Goal: Task Accomplishment & Management: Manage account settings

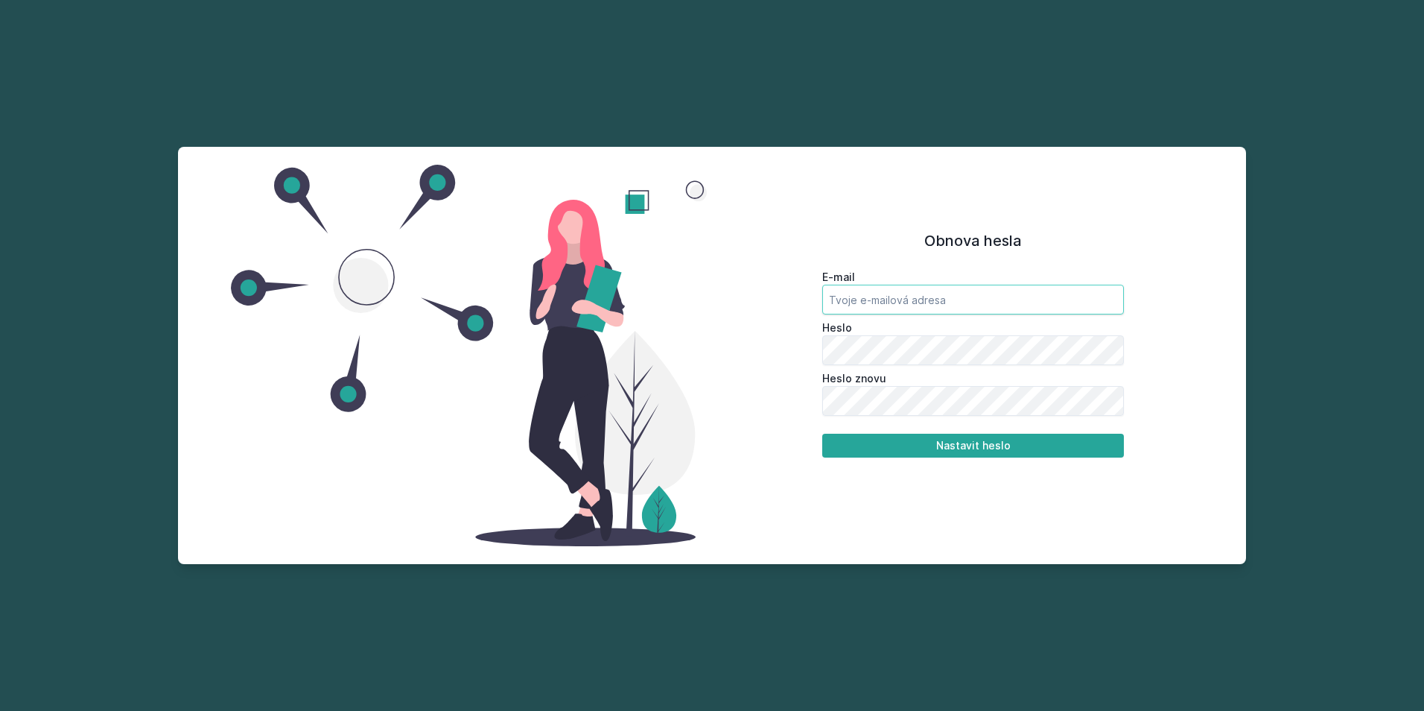
type input "petabilcus@seznam.cz"
click at [788, 378] on div "E-mail petabilcus@seznam.cz Heslo Heslo znovu Nastavit heslo" at bounding box center [973, 361] width 403 height 194
click at [953, 438] on button "Nastavit heslo" at bounding box center [973, 446] width 302 height 24
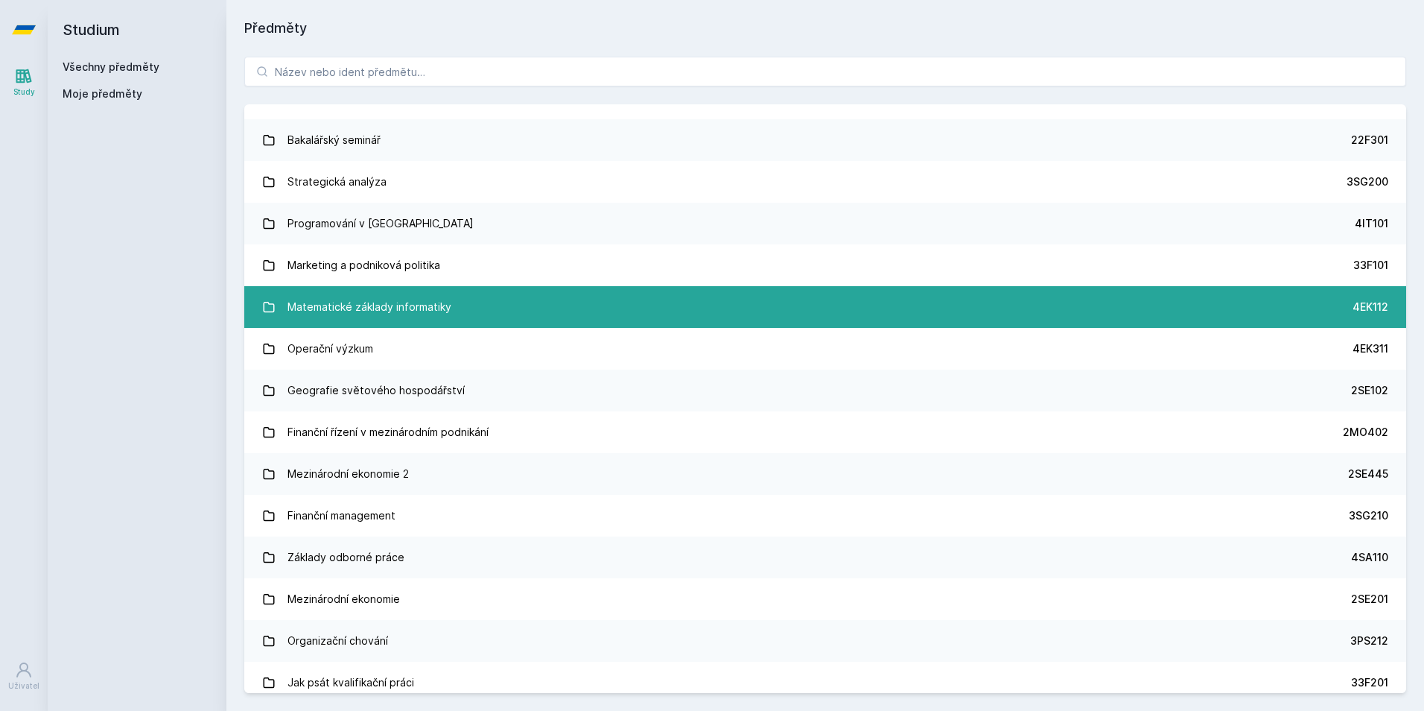
scroll to position [2112, 0]
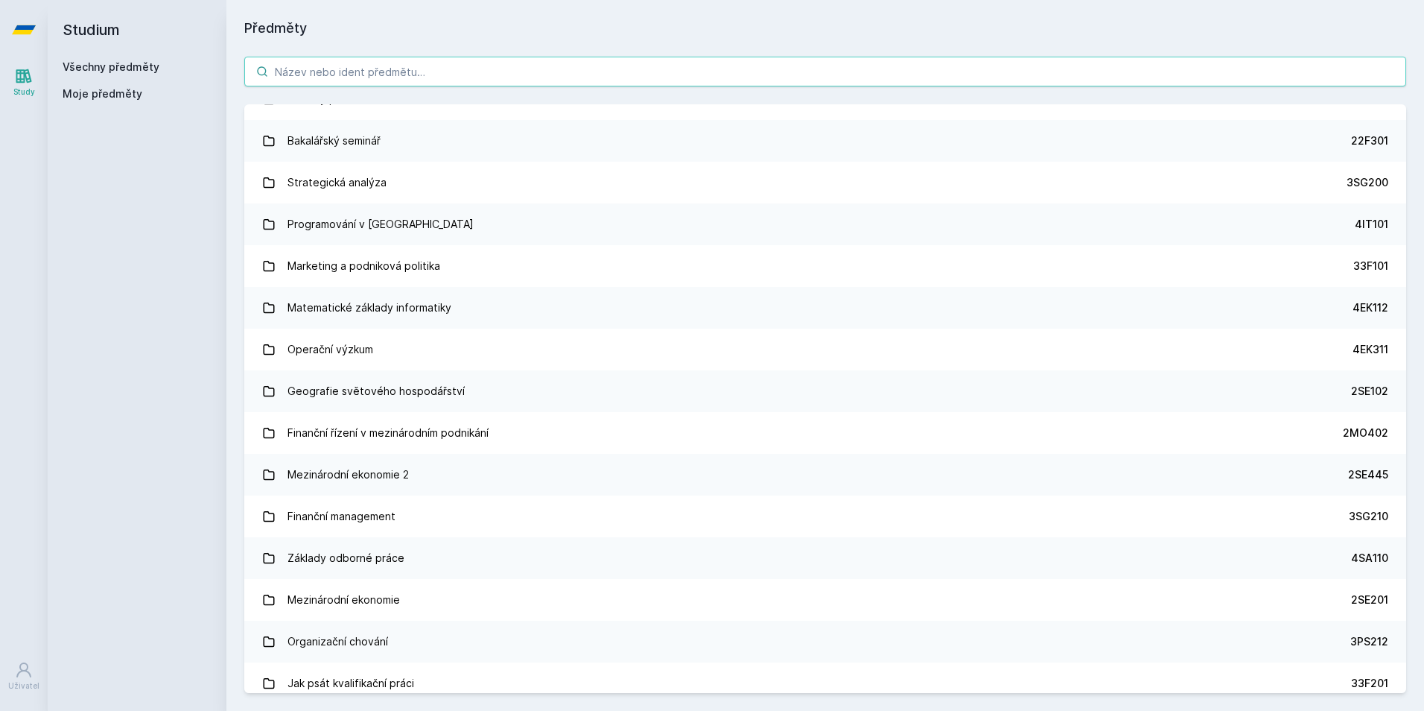
click at [434, 77] on input "search" at bounding box center [825, 72] width 1162 height 30
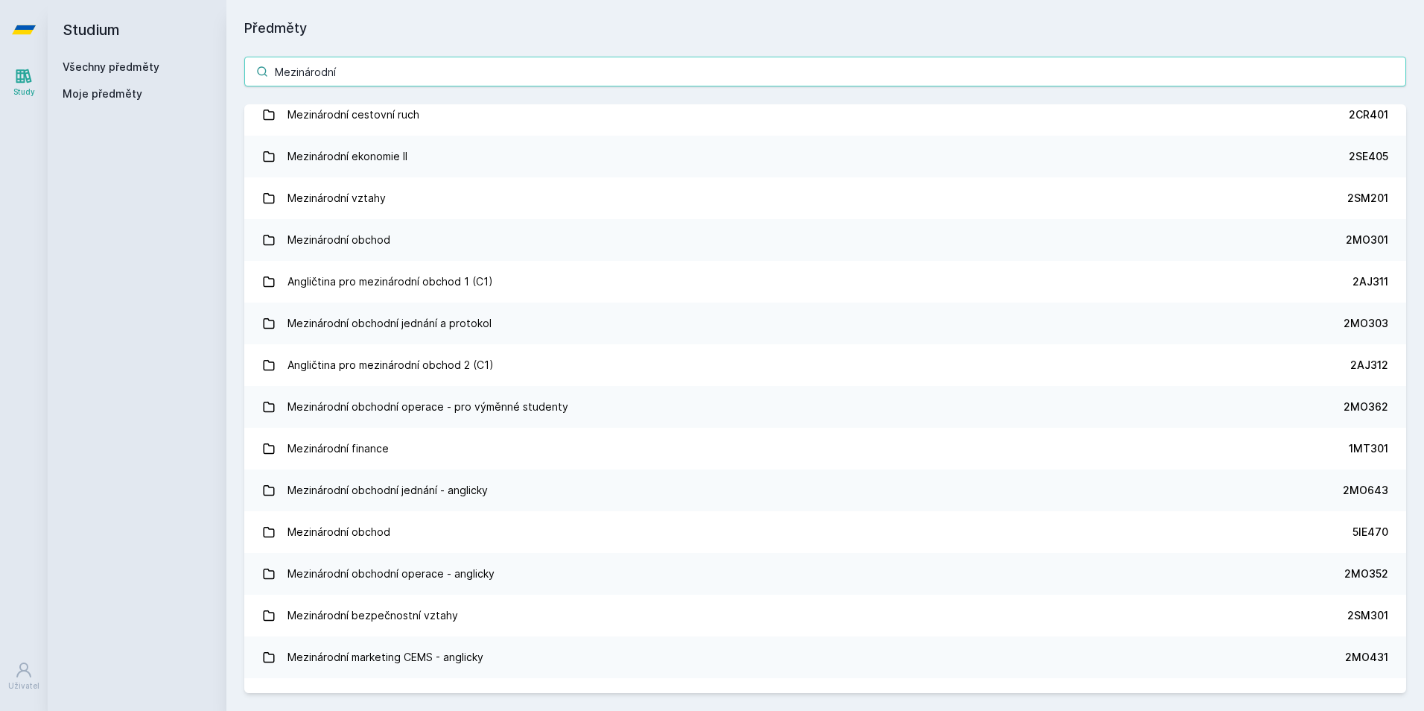
scroll to position [0, 0]
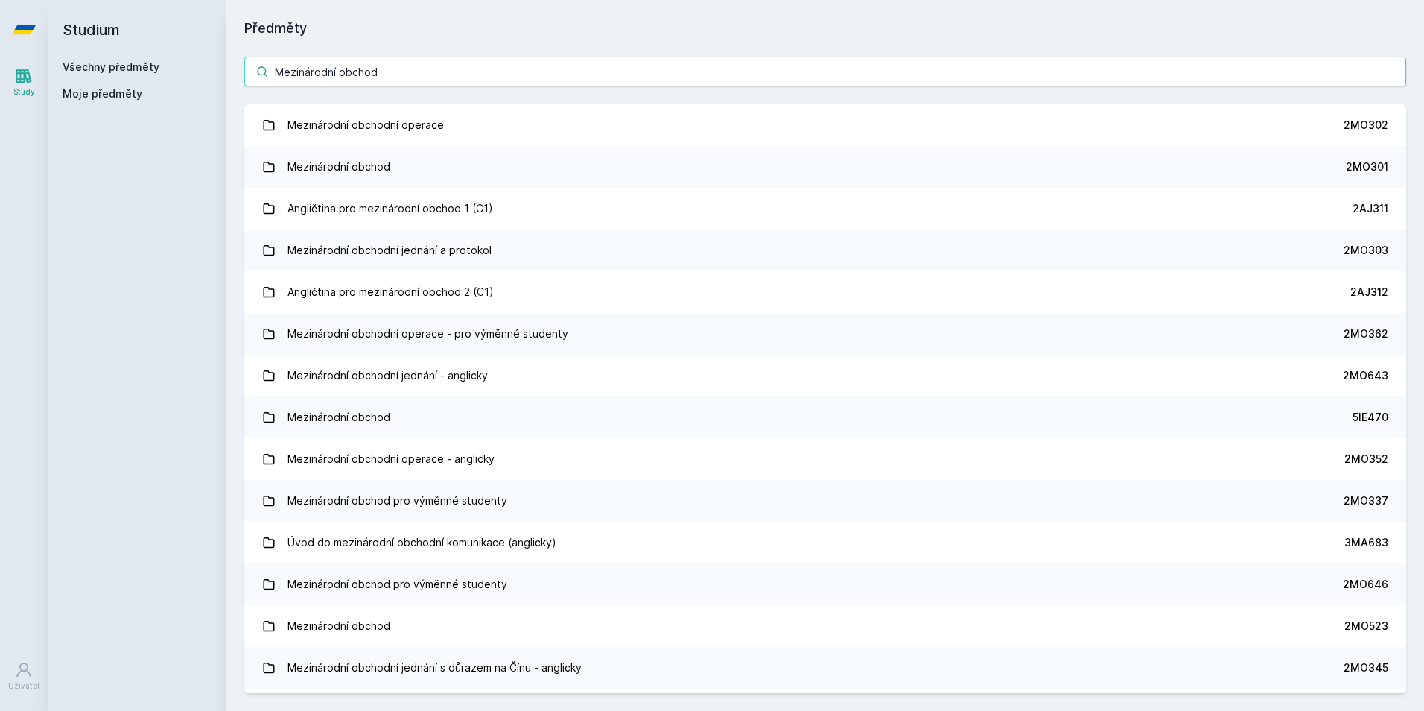
click at [435, 69] on input "Mezinárodní obchod" at bounding box center [825, 72] width 1162 height 30
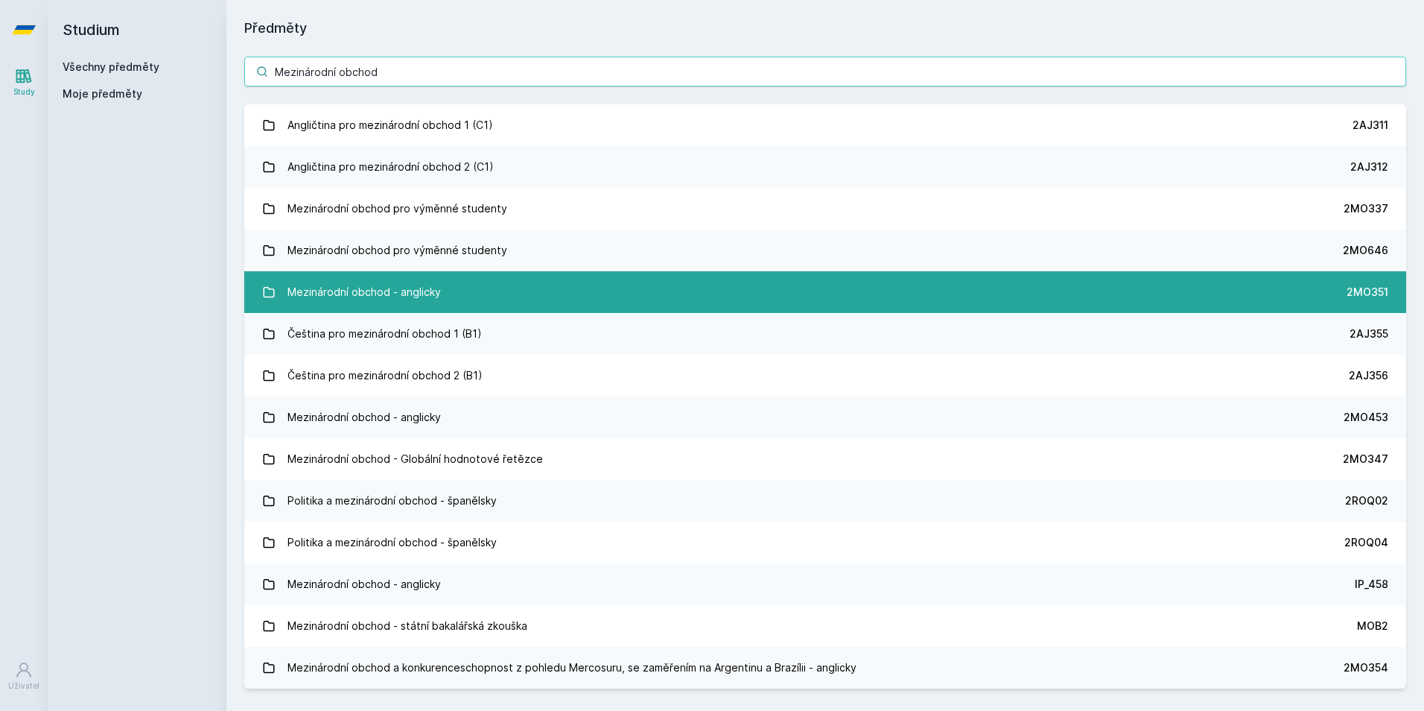
type input "Mezinárodní obchod"
click at [363, 302] on div "Mezinárodní obchod - anglicky" at bounding box center [364, 292] width 153 height 30
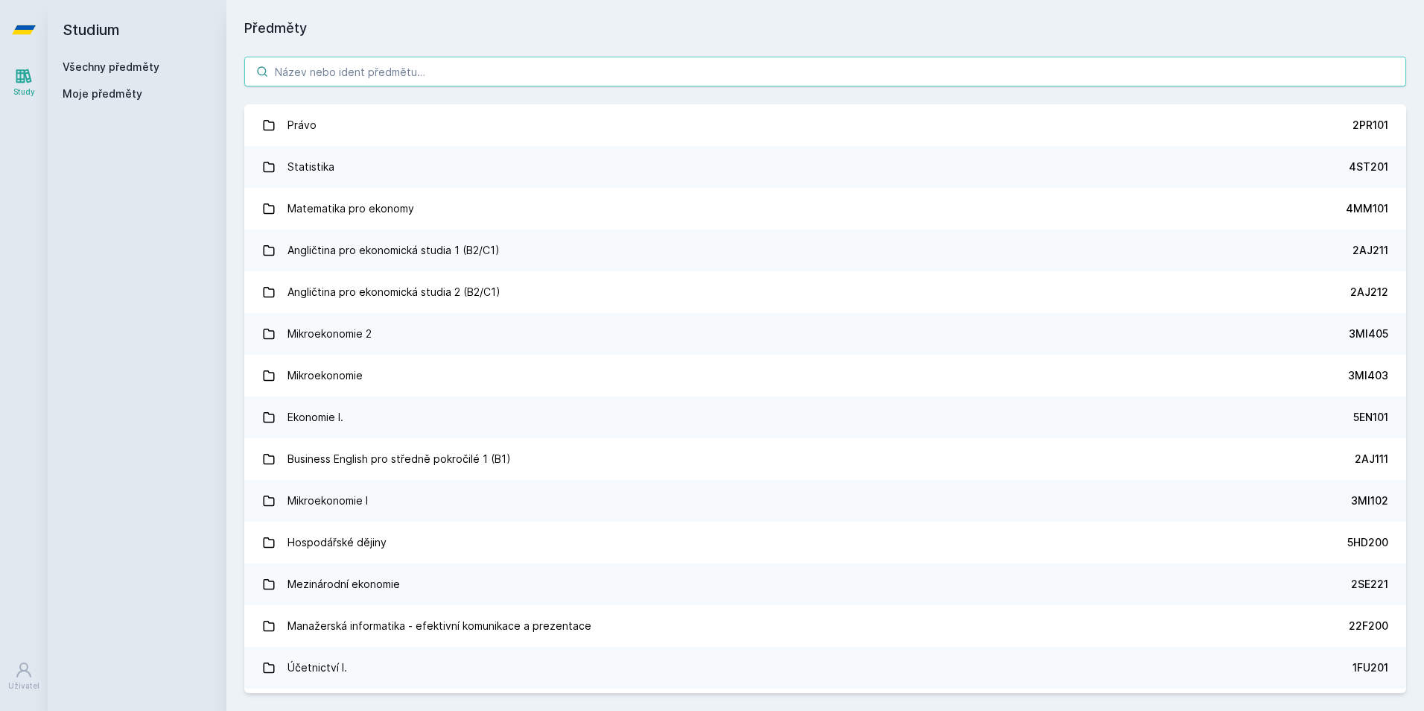
click at [404, 74] on input "search" at bounding box center [825, 72] width 1162 height 30
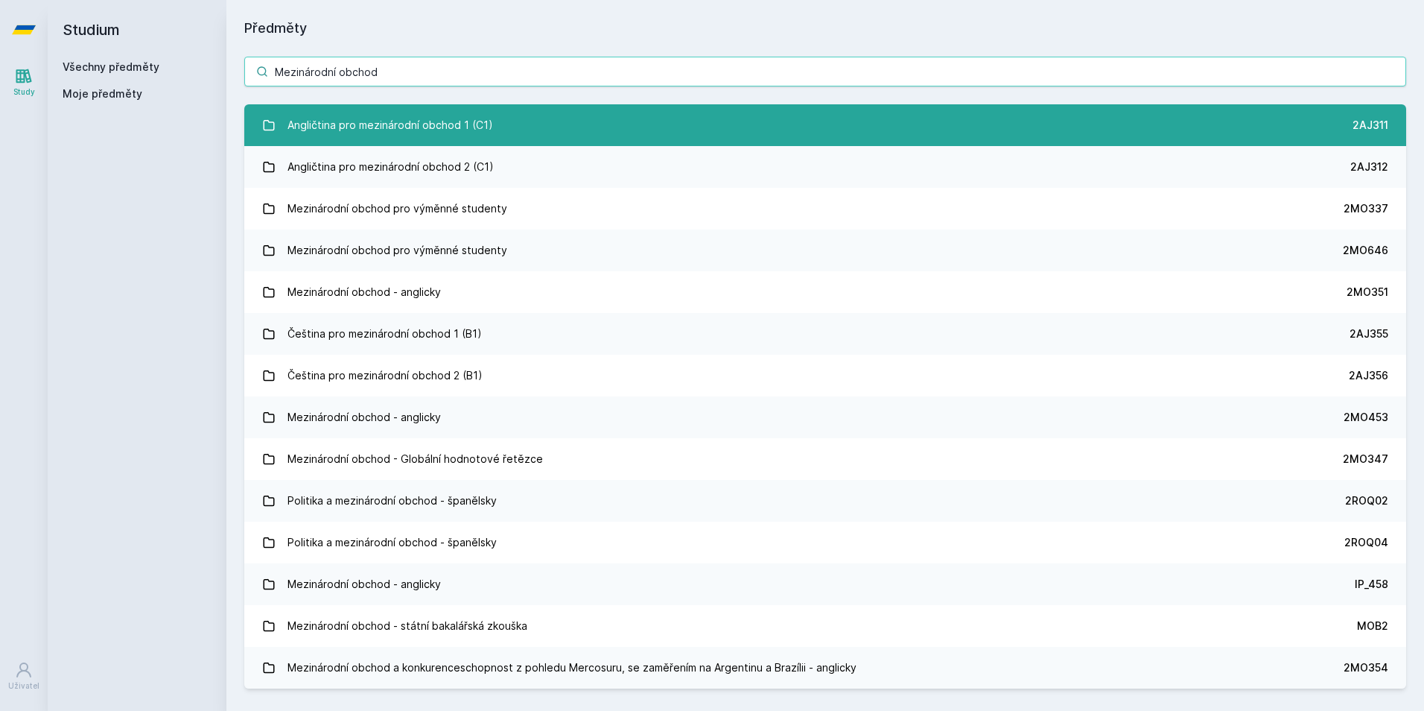
type input "Mezinárodní obchod"
click at [393, 129] on div "Angličtina pro mezinárodní obchod 1 (C1)" at bounding box center [391, 125] width 206 height 30
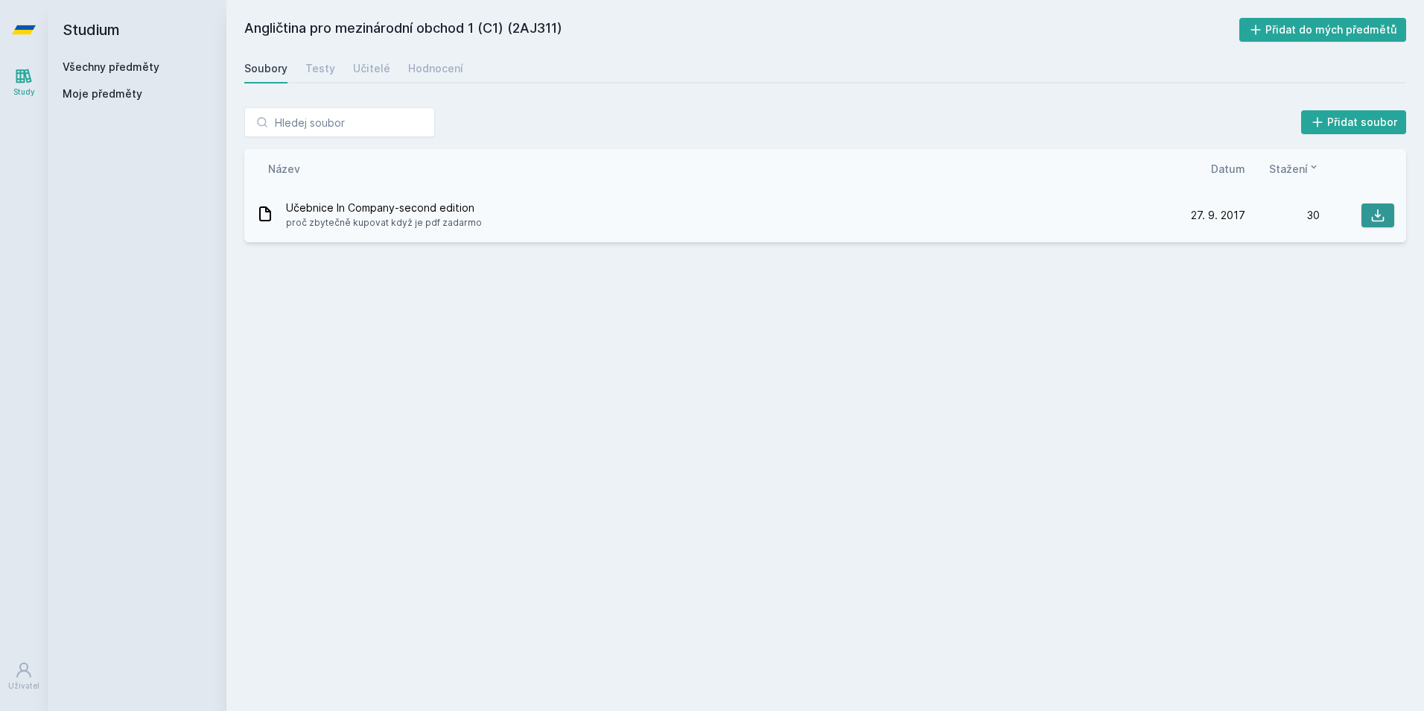
click at [1375, 214] on icon at bounding box center [1378, 215] width 15 height 15
